Goal: Task Accomplishment & Management: Complete application form

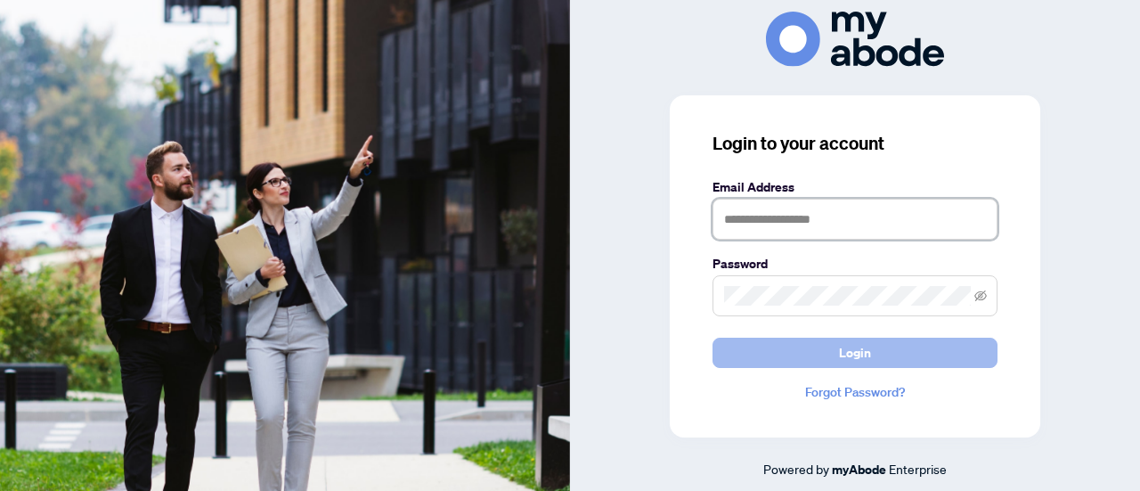
type input "**********"
click at [850, 354] on span "Login" at bounding box center [855, 352] width 32 height 28
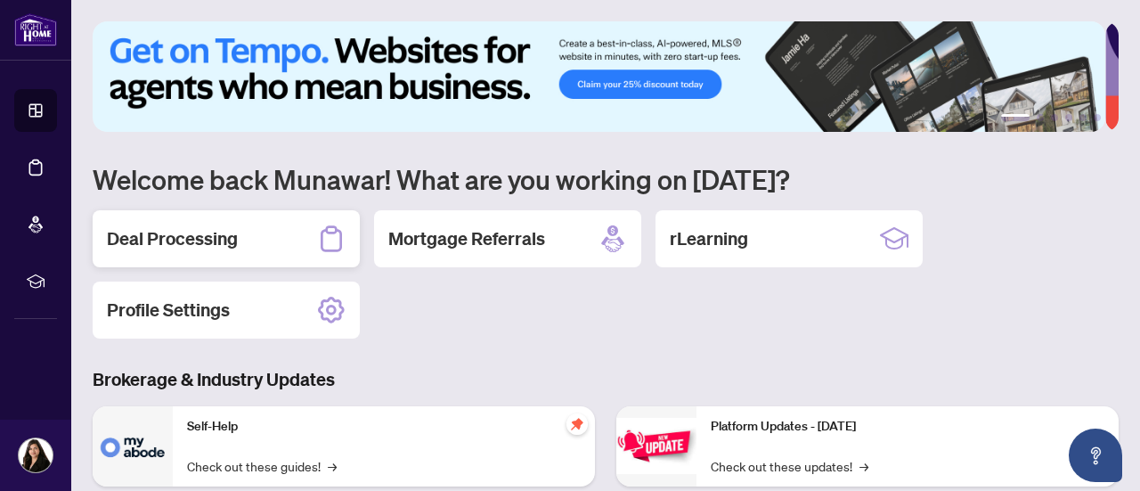
click at [191, 246] on h2 "Deal Processing" at bounding box center [172, 238] width 131 height 25
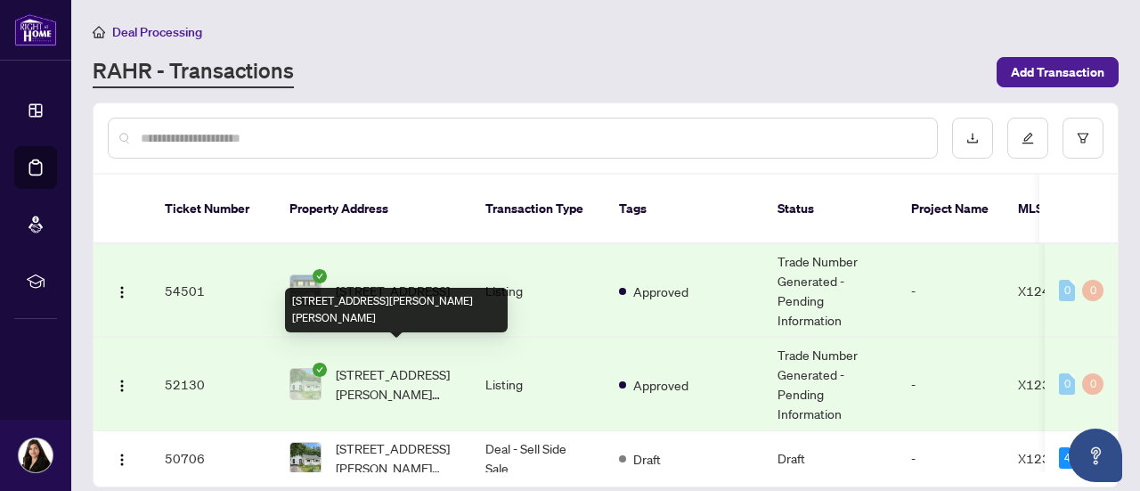
click at [392, 366] on span "15 Willis James Lane, Arnprior, Ontario K7S 2A5, Canada" at bounding box center [396, 383] width 121 height 39
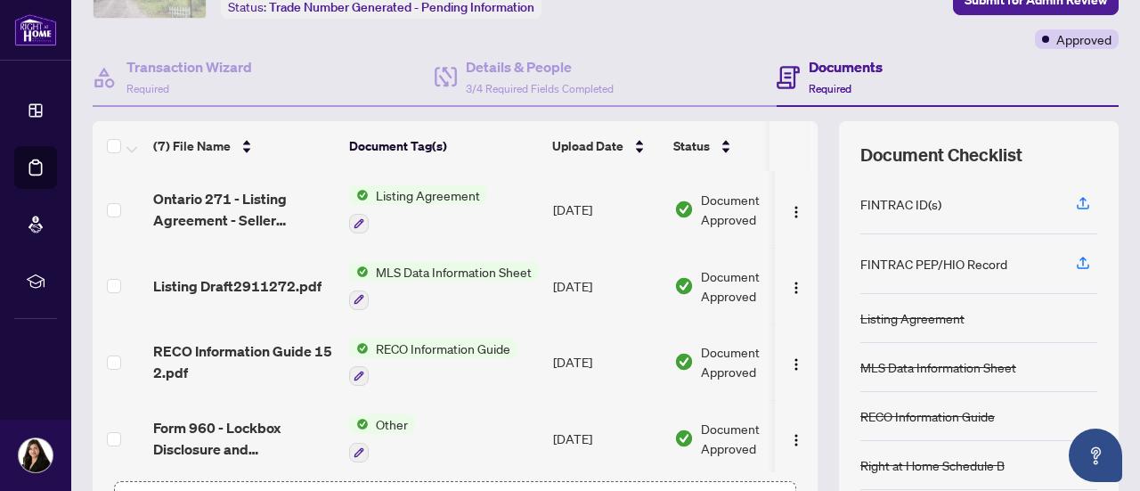
scroll to position [253, 0]
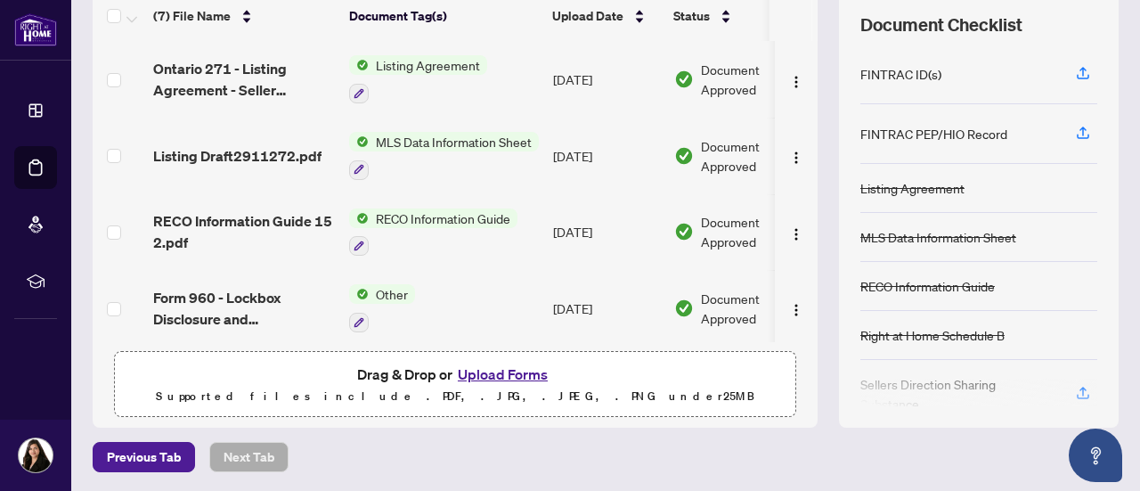
click at [502, 370] on button "Upload Forms" at bounding box center [502, 373] width 101 height 23
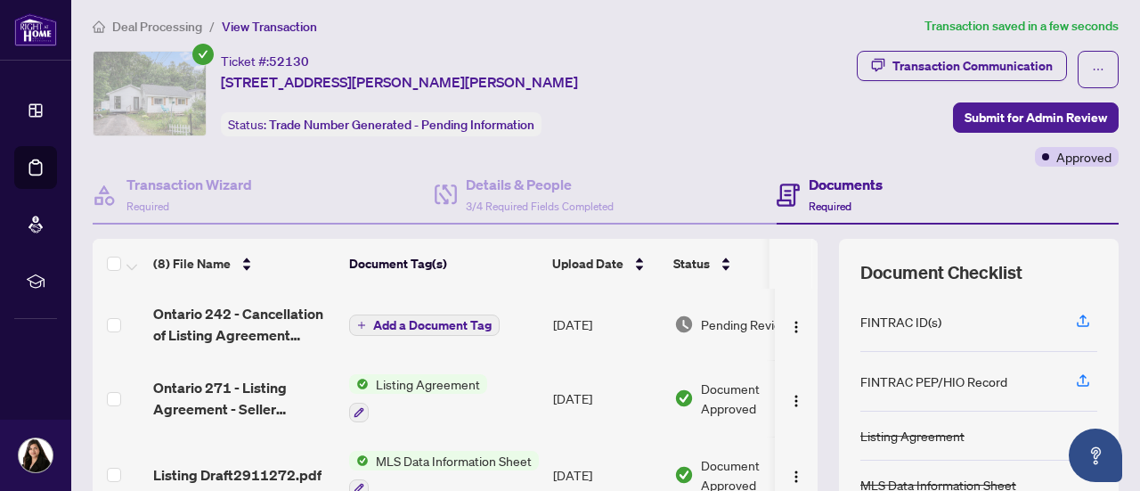
scroll to position [5, 0]
click at [1022, 115] on span "Submit for Admin Review" at bounding box center [1036, 117] width 142 height 28
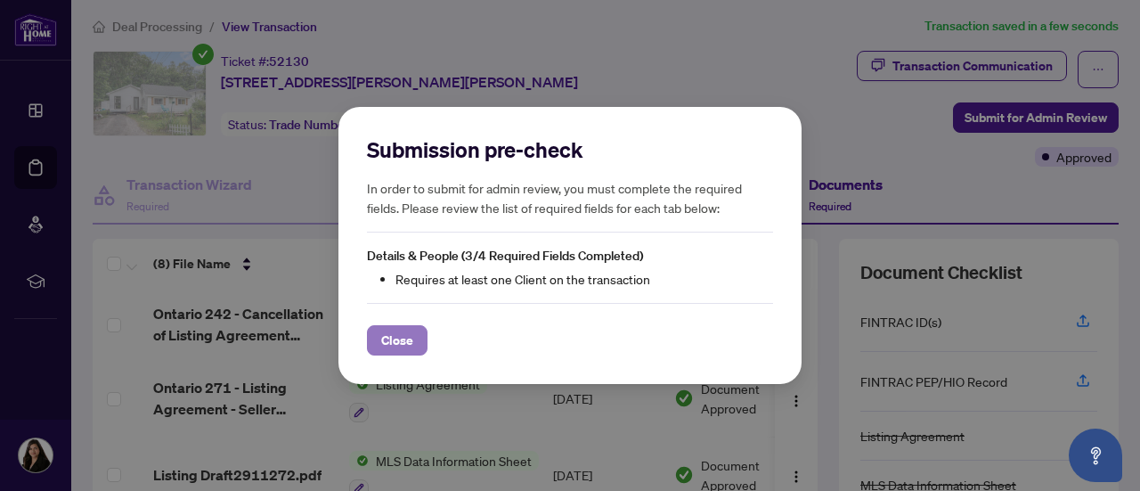
click at [413, 345] on button "Close" at bounding box center [397, 340] width 61 height 30
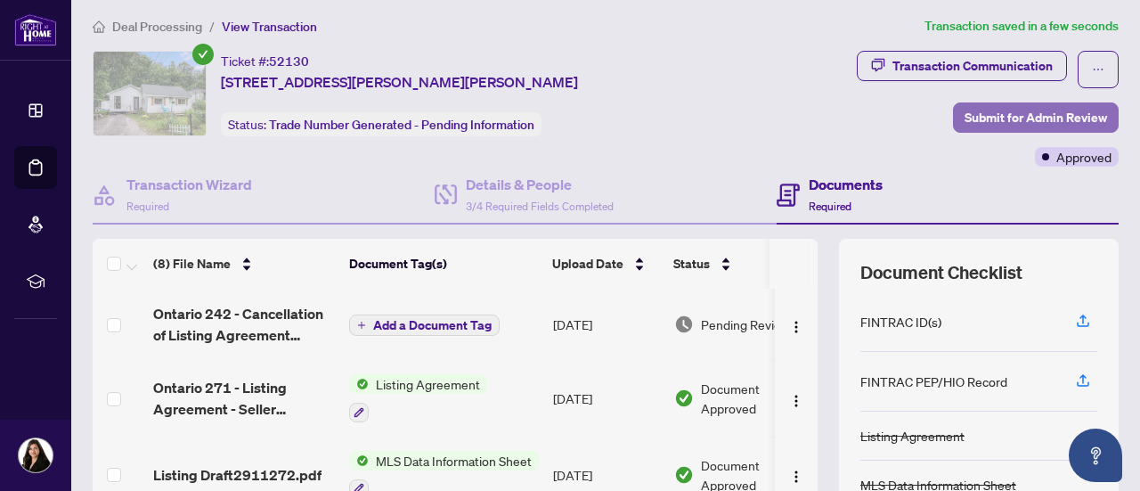
click at [1001, 123] on span "Submit for Admin Review" at bounding box center [1036, 117] width 142 height 28
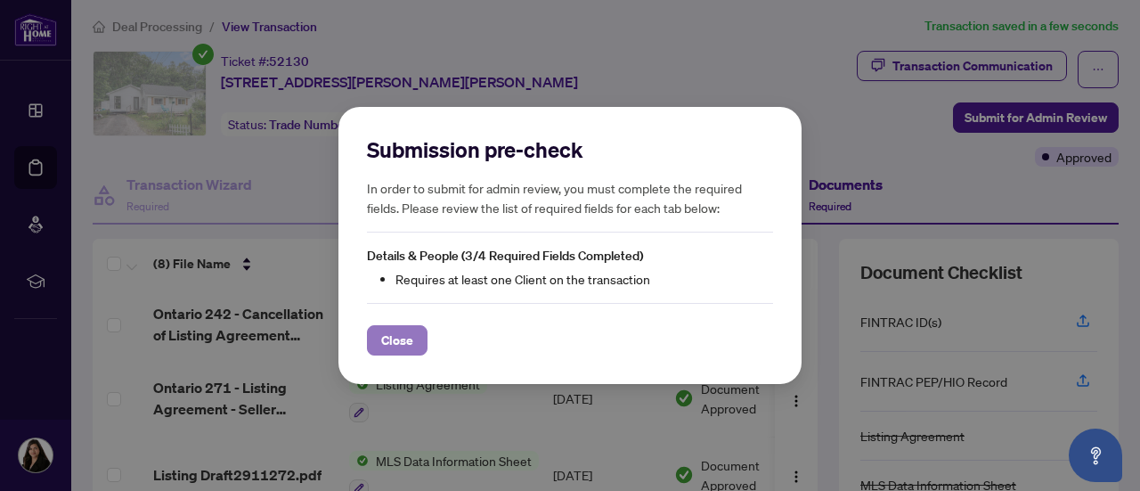
click at [399, 348] on span "Close" at bounding box center [397, 340] width 32 height 28
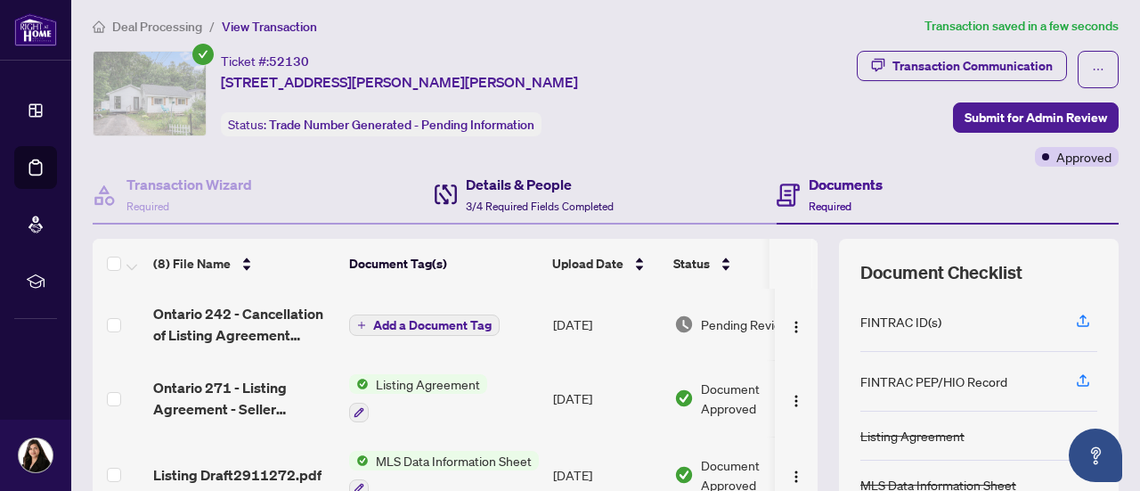
click at [519, 191] on h4 "Details & People" at bounding box center [540, 184] width 148 height 21
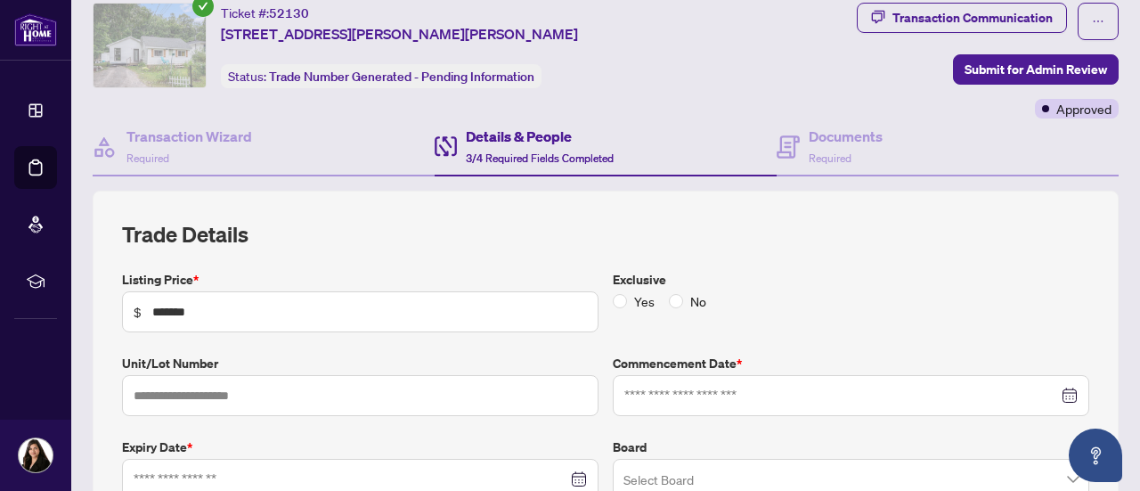
type input "**********"
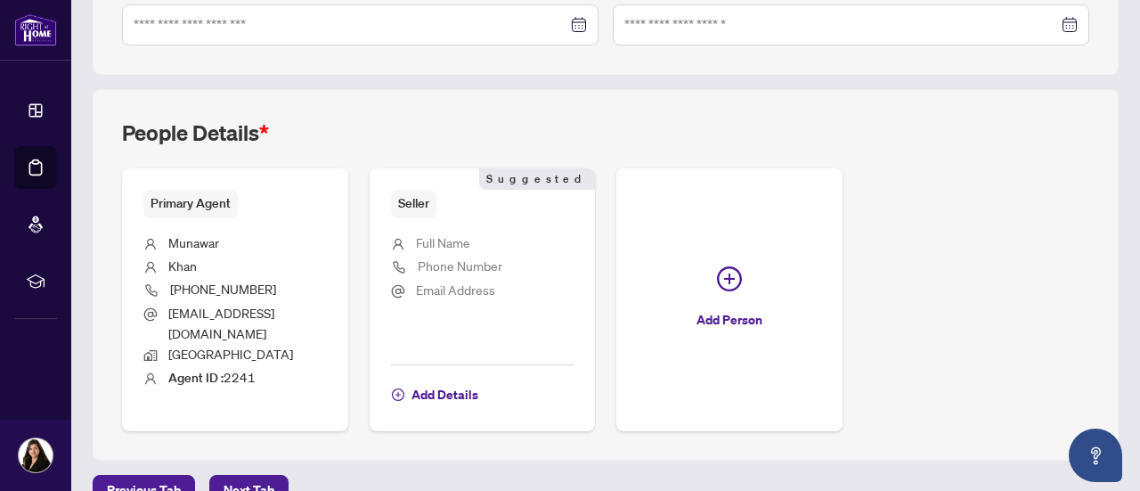
scroll to position [603, 0]
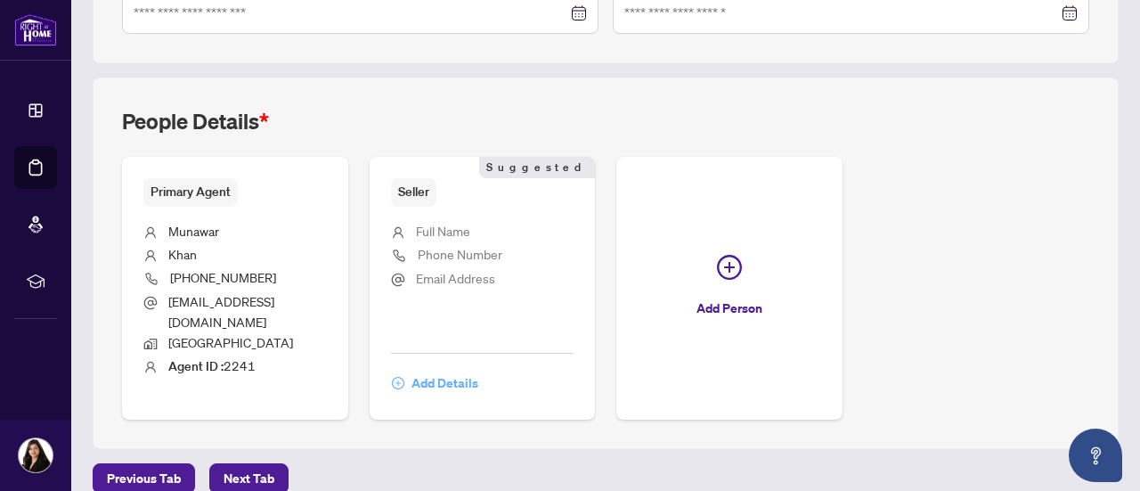
click at [478, 369] on span "Add Details" at bounding box center [444, 383] width 67 height 28
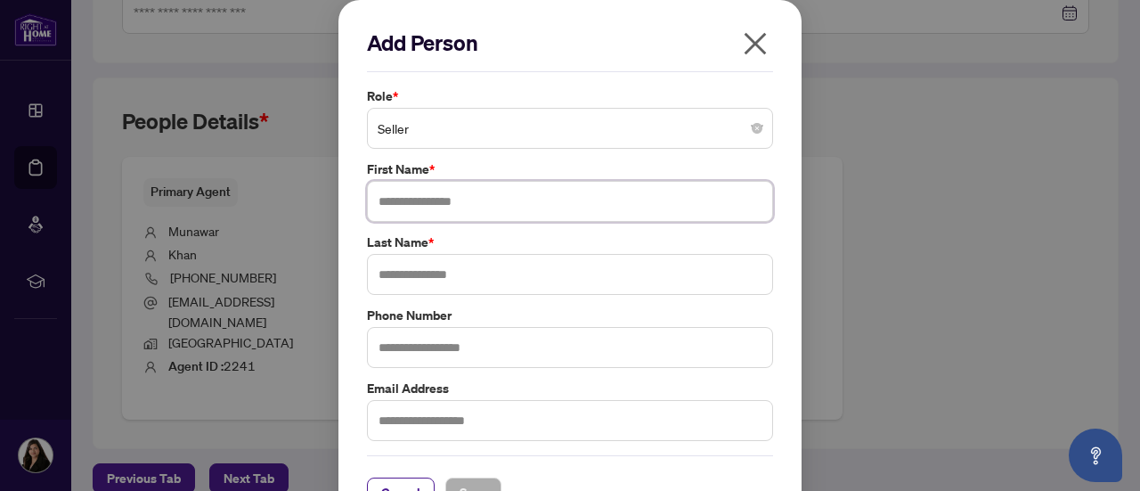
click at [595, 201] on input "text" at bounding box center [570, 201] width 406 height 41
paste input "*"
click at [595, 201] on input "text" at bounding box center [570, 201] width 406 height 41
type input "******"
click at [502, 282] on input "text" at bounding box center [570, 274] width 406 height 41
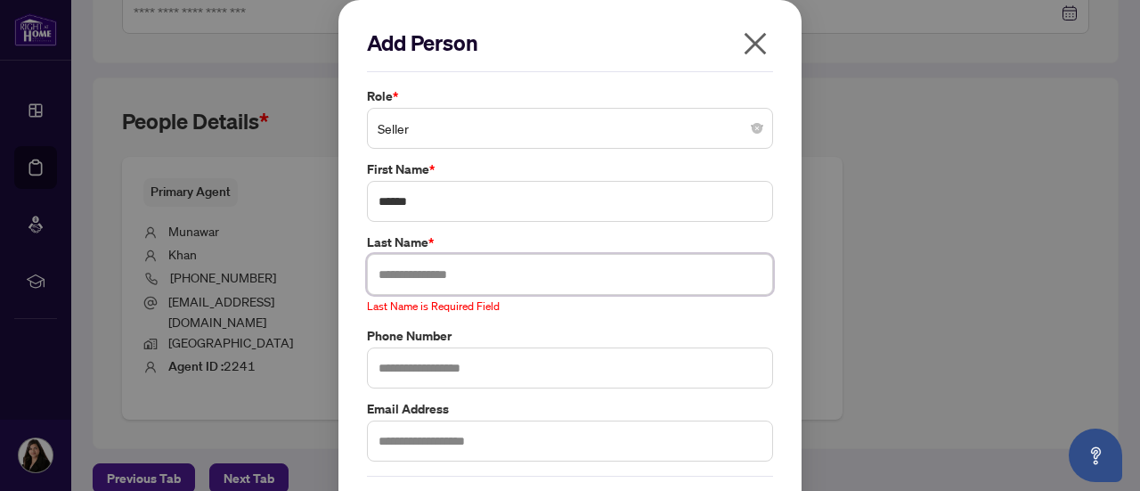
paste input "**********"
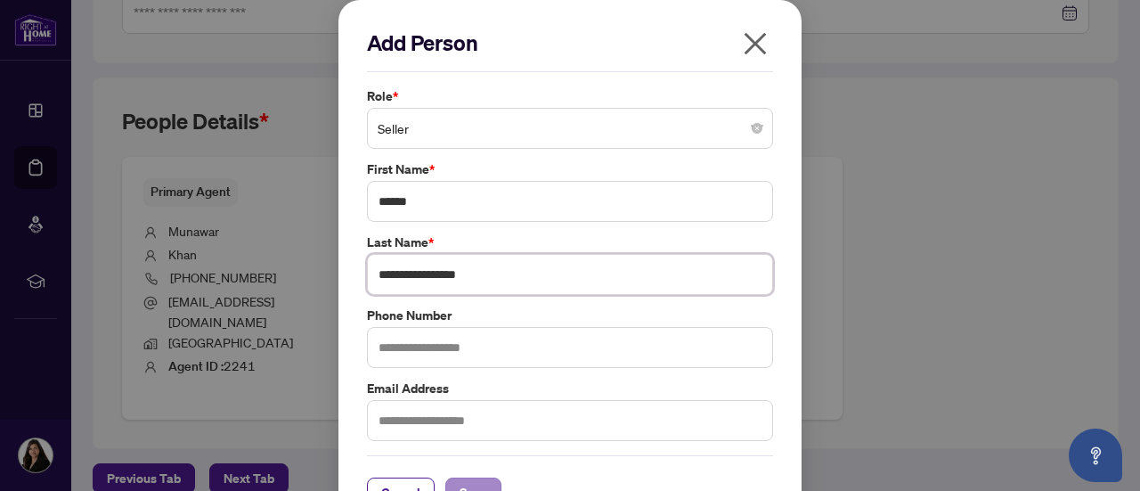
type input "**********"
click at [468, 482] on span "Save" at bounding box center [474, 492] width 28 height 28
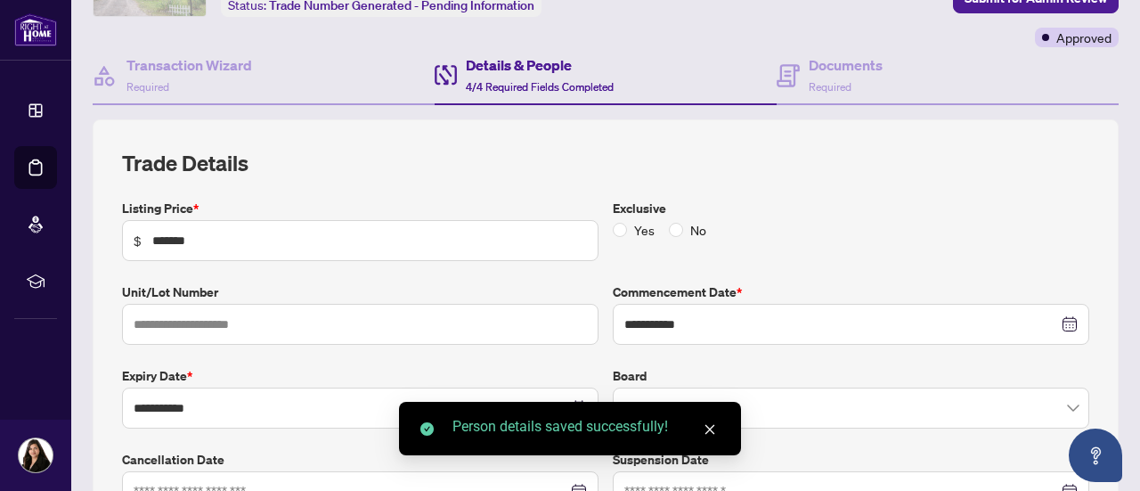
scroll to position [0, 0]
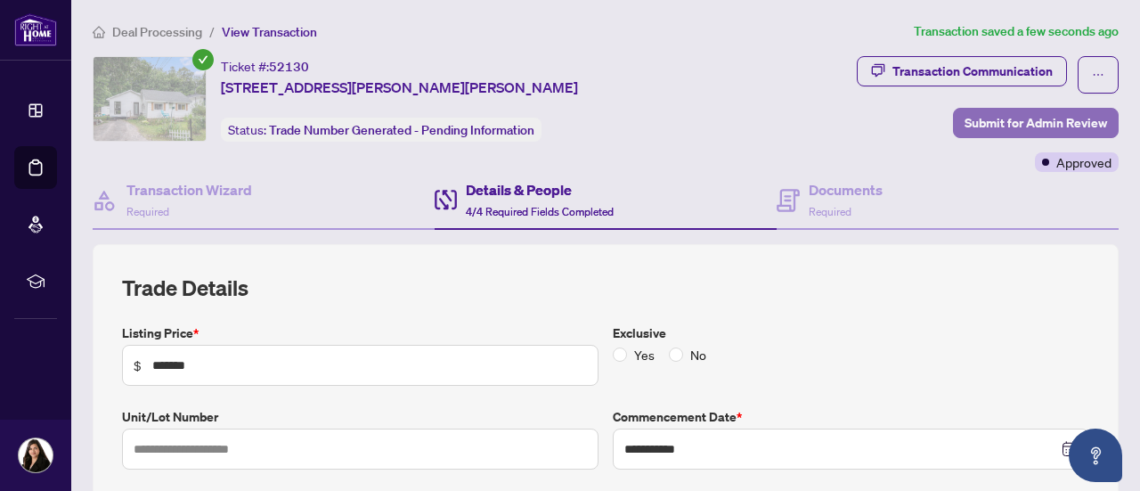
click at [1043, 114] on span "Submit for Admin Review" at bounding box center [1036, 123] width 142 height 28
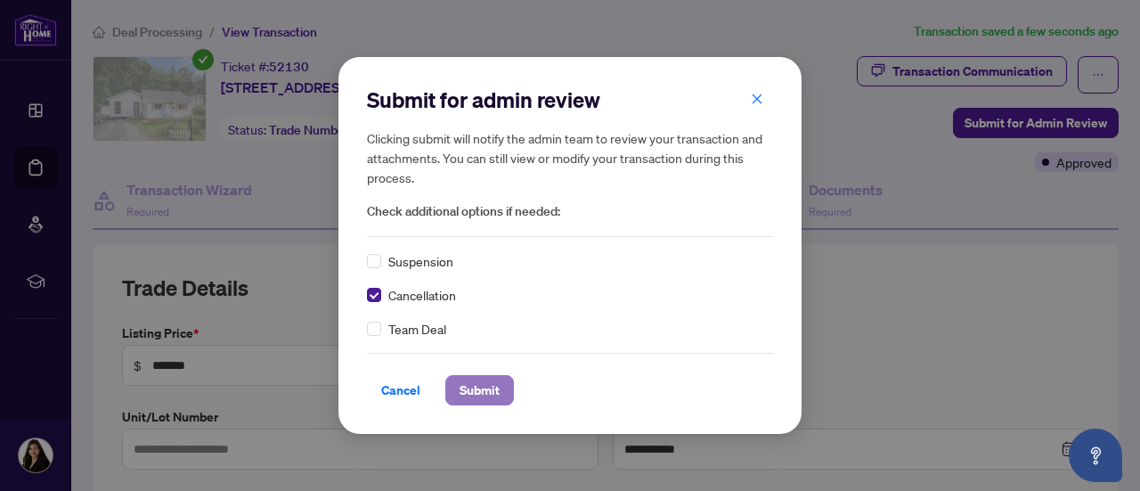
click at [477, 395] on span "Submit" at bounding box center [480, 390] width 40 height 28
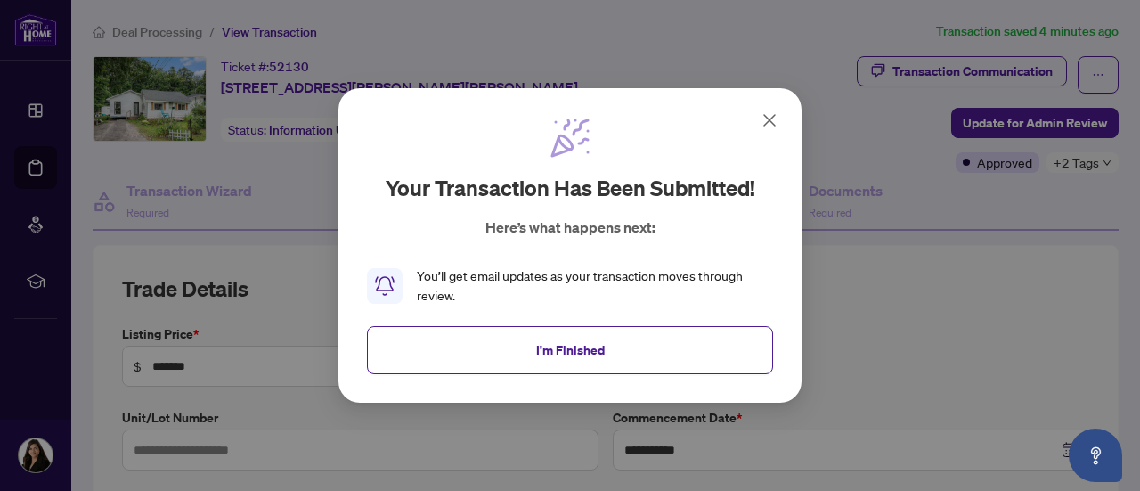
click at [775, 121] on icon at bounding box center [769, 120] width 21 height 21
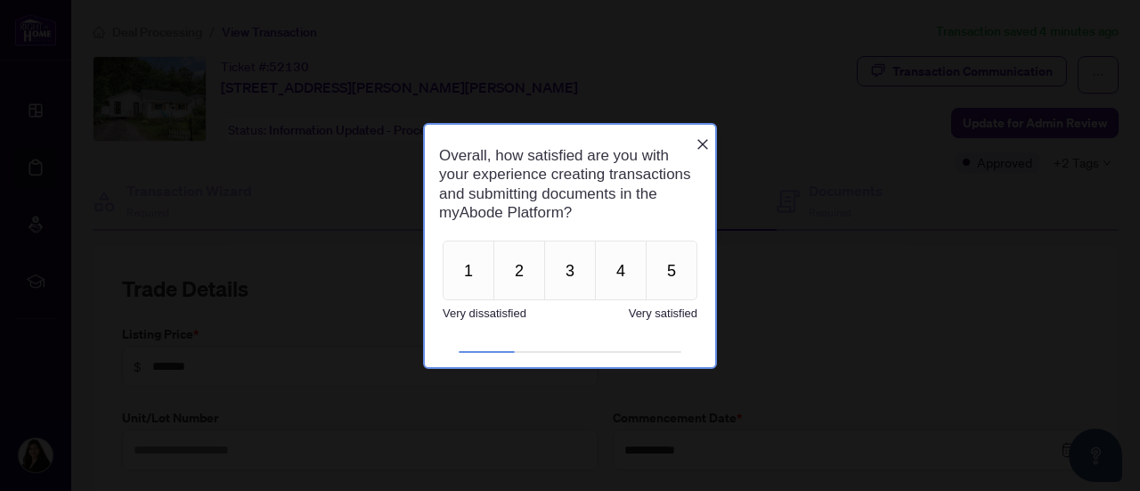
click at [709, 137] on icon "Close button" at bounding box center [703, 144] width 14 height 14
